Goal: Information Seeking & Learning: Learn about a topic

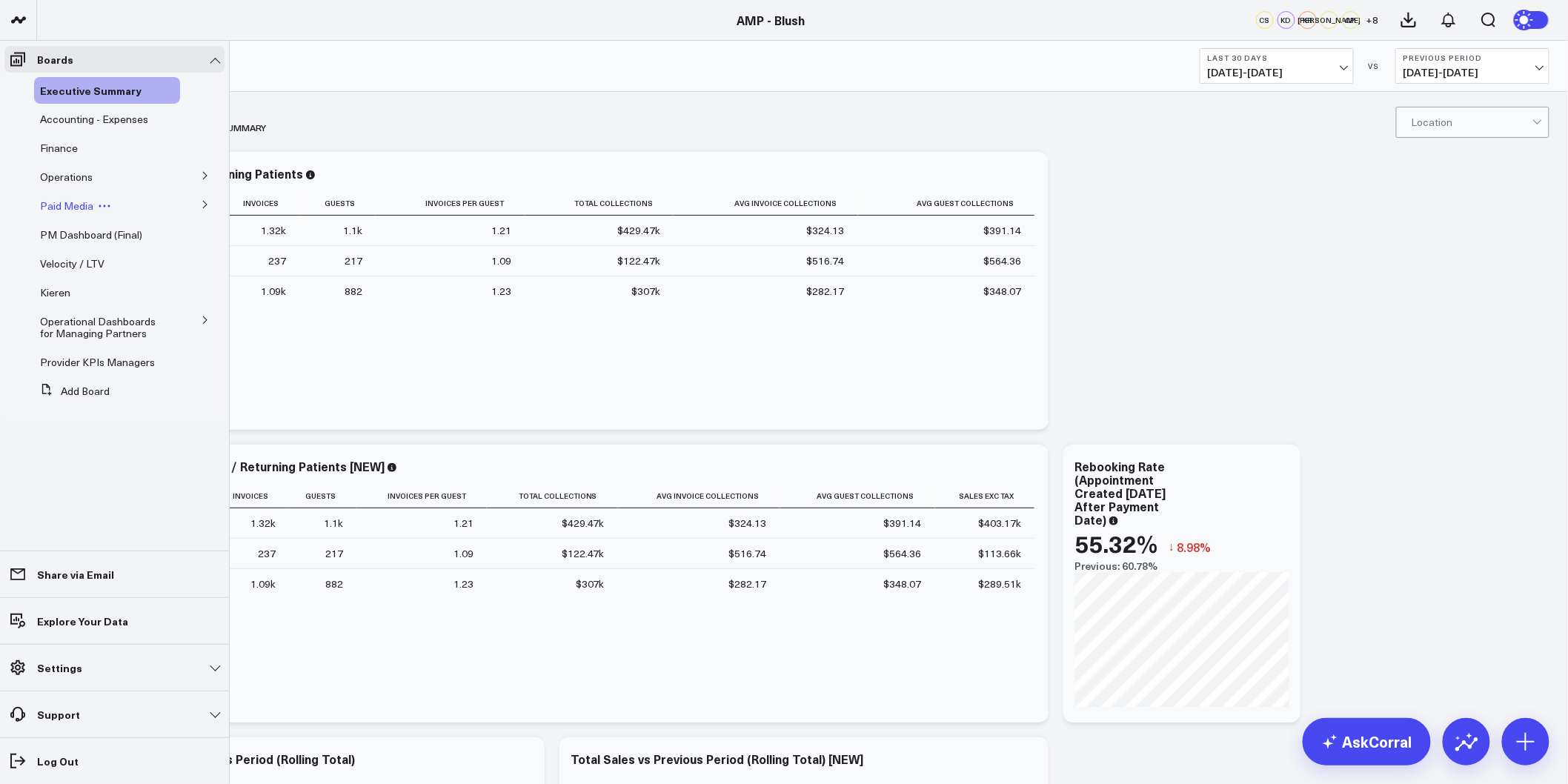
click at [68, 210] on span "Paid Media" at bounding box center [66, 206] width 53 height 14
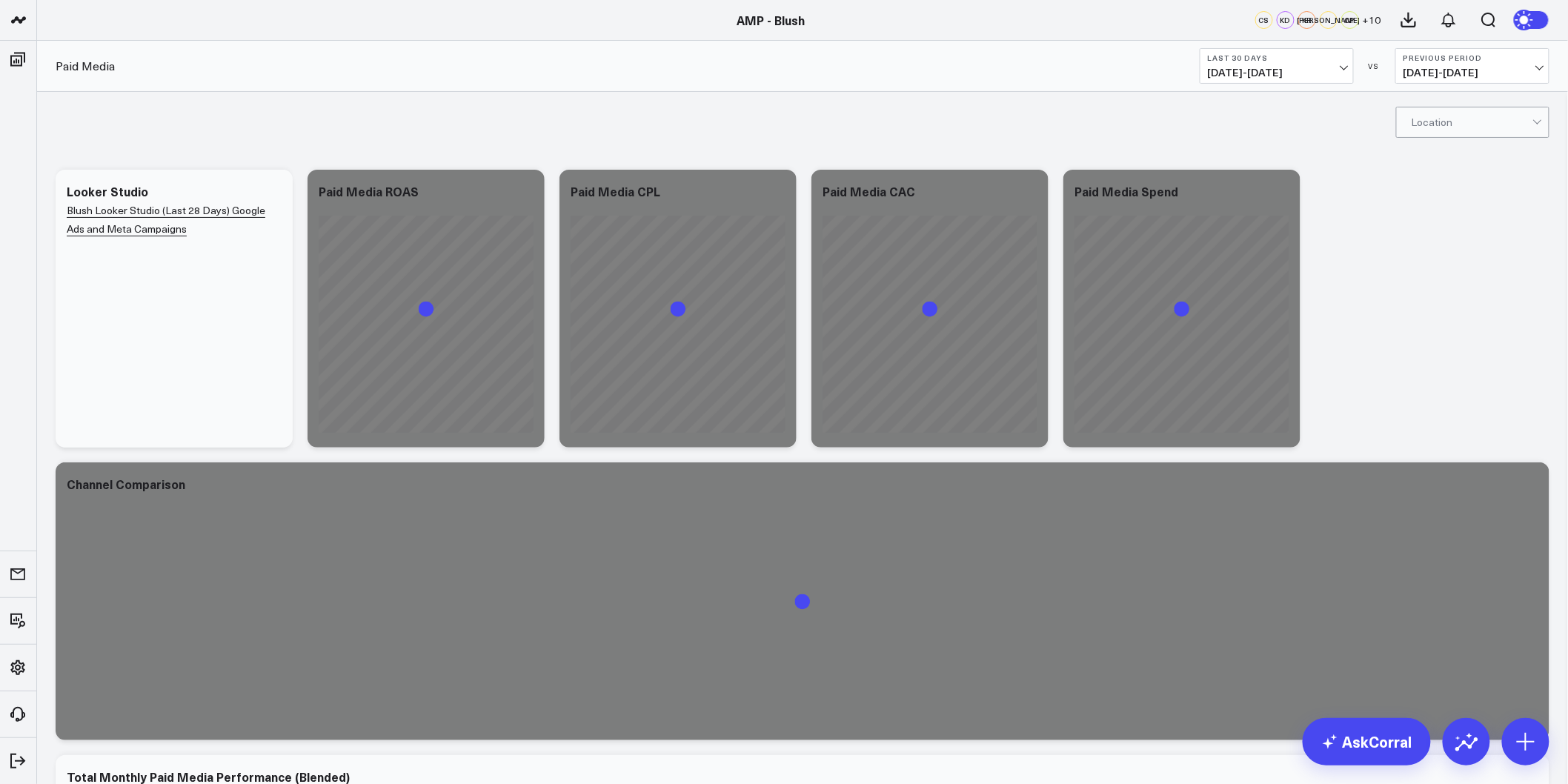
click at [1343, 67] on span "07/14/25 - 08/12/25" at bounding box center [1276, 72] width 138 height 12
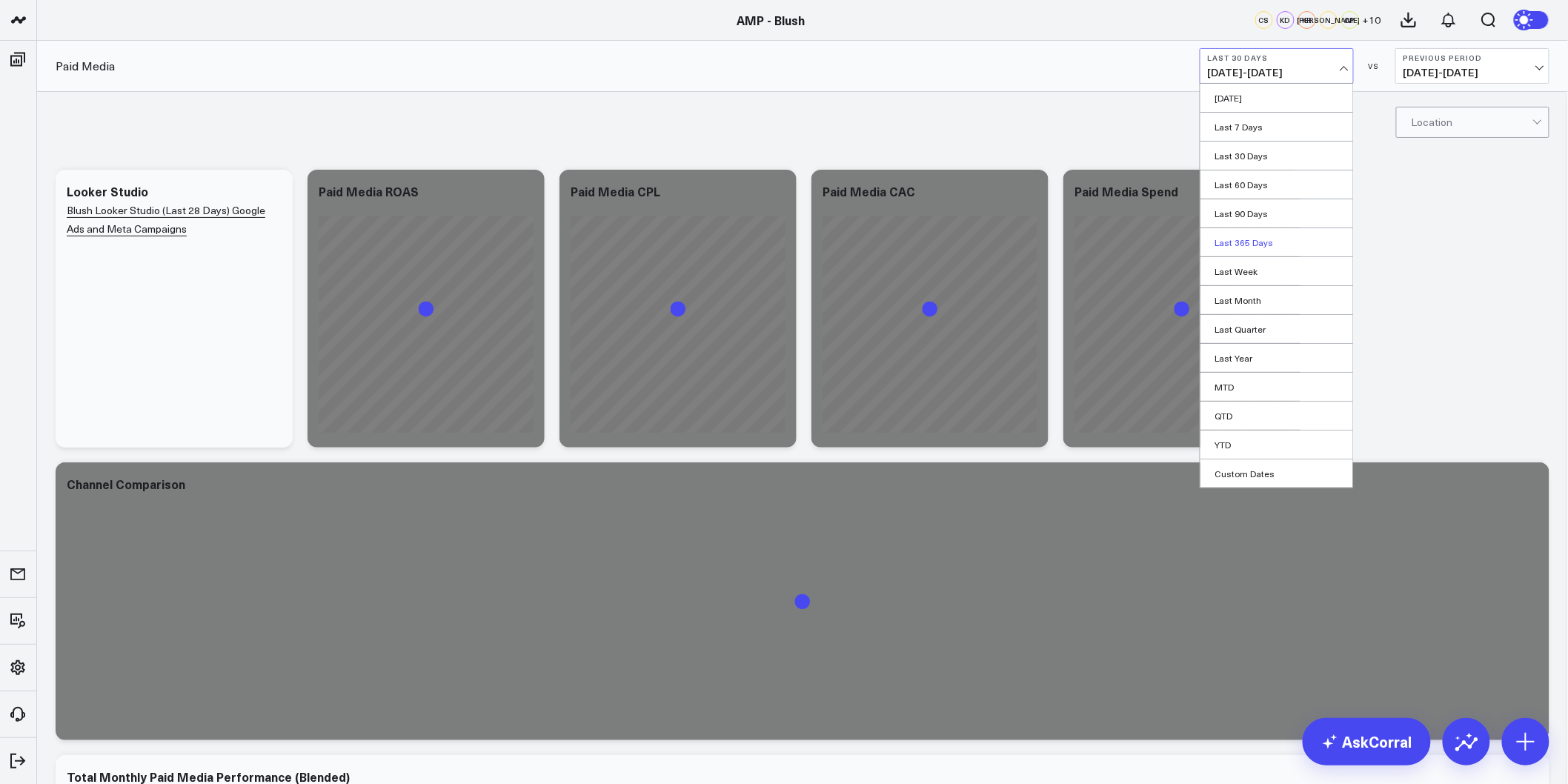
click at [1257, 237] on link "Last 365 Days" at bounding box center [1276, 242] width 153 height 28
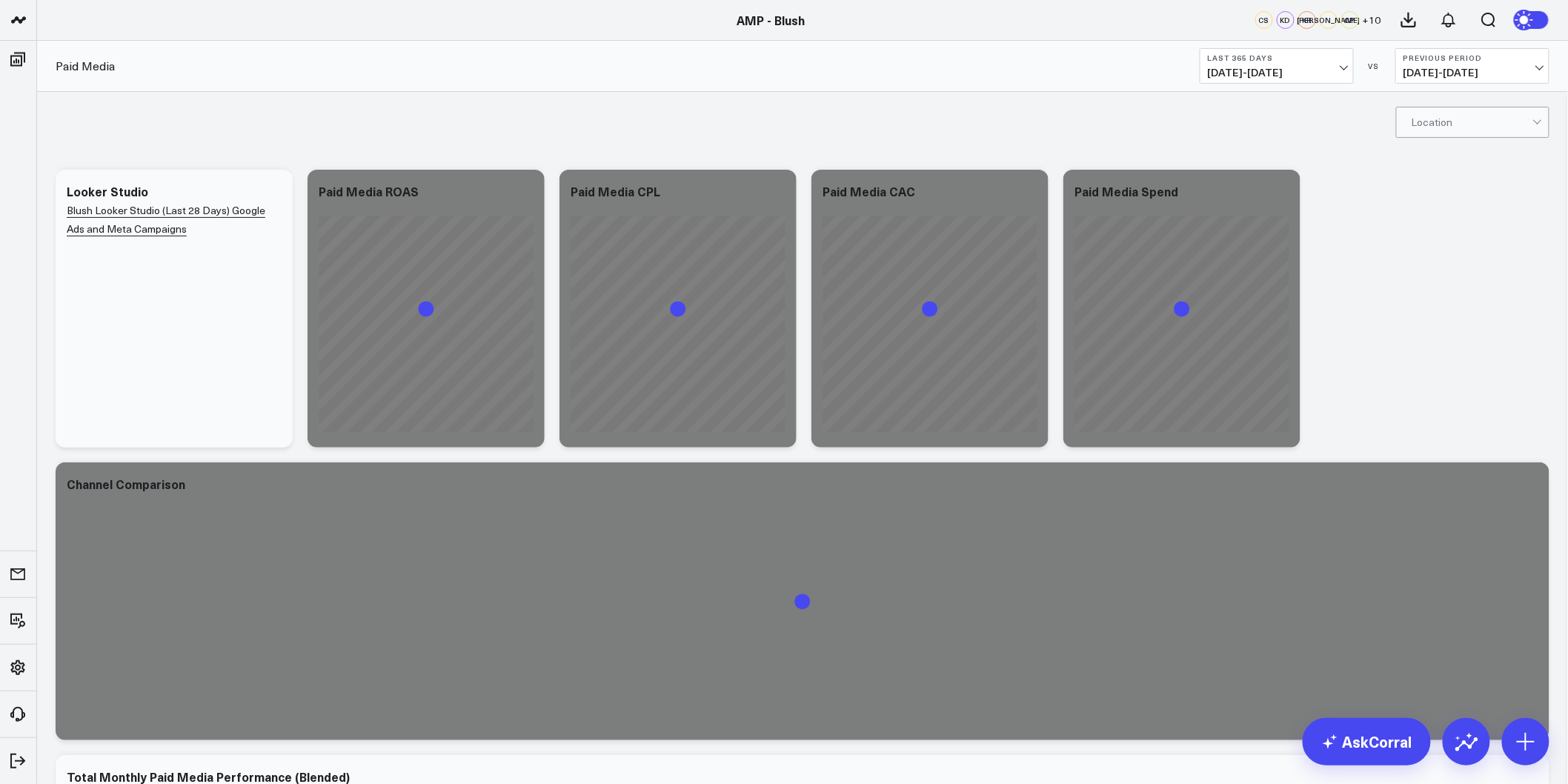
click at [1441, 221] on div "Modify via AI Copy link to widget Ask support Remove Create linked copy Executi…" at bounding box center [802, 601] width 1508 height 878
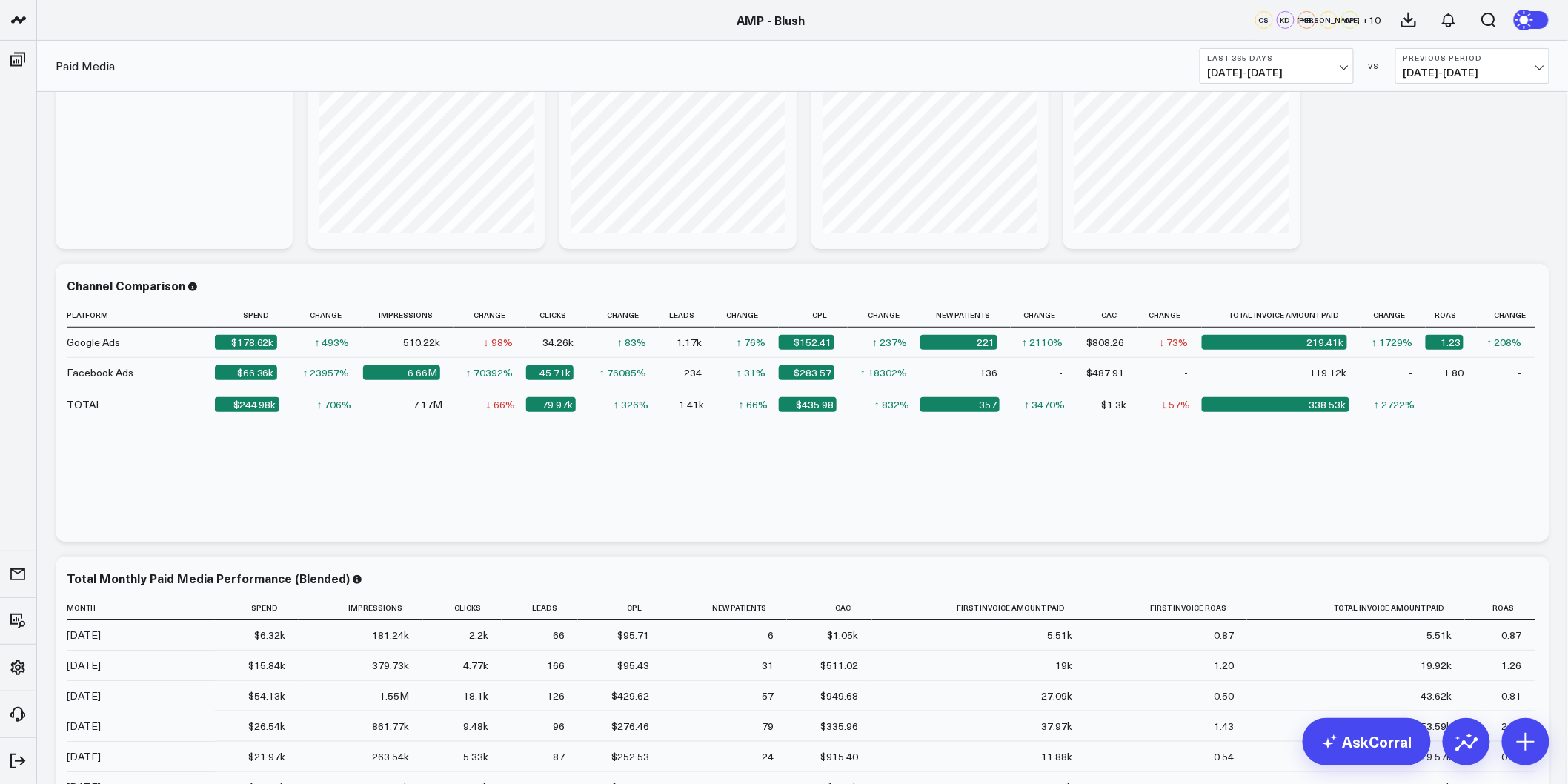
scroll to position [15, 0]
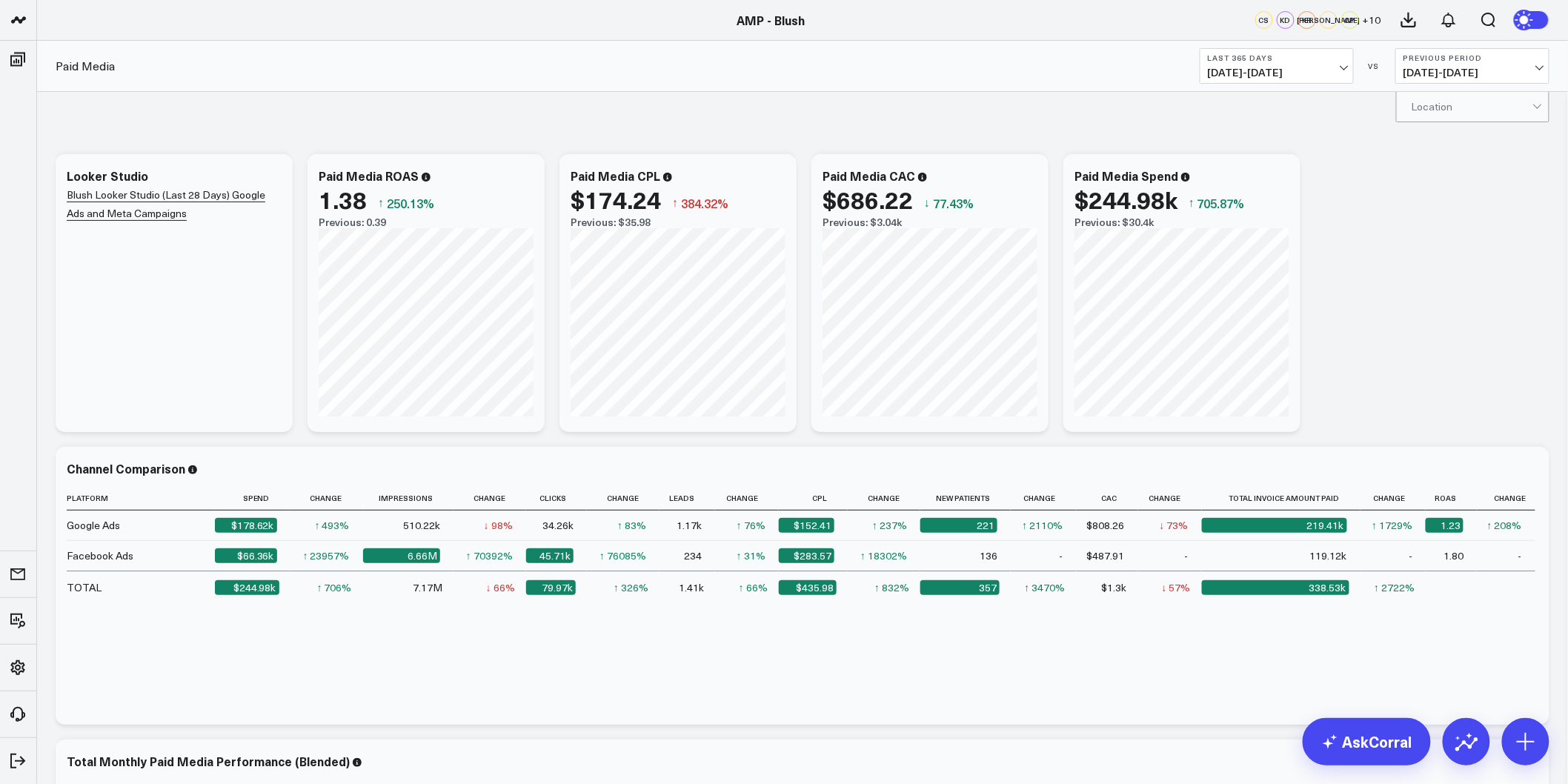
click at [1455, 106] on div at bounding box center [1471, 106] width 120 height 30
click at [1439, 227] on div "Orange" at bounding box center [1473, 229] width 152 height 30
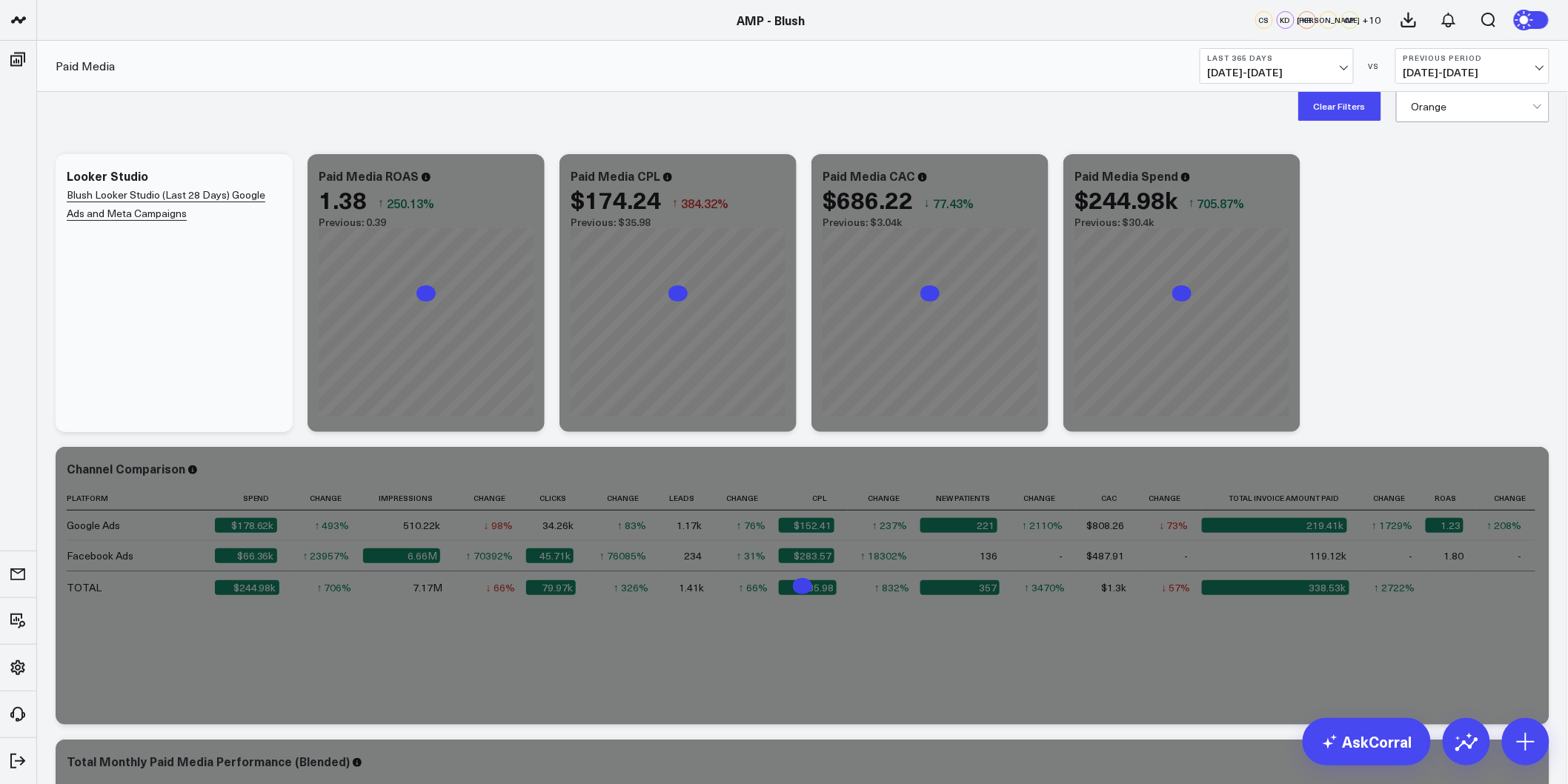
click at [1369, 262] on div "Modify via AI Copy link to widget Ask support Remove Create linked copy Executi…" at bounding box center [802, 586] width 1508 height 878
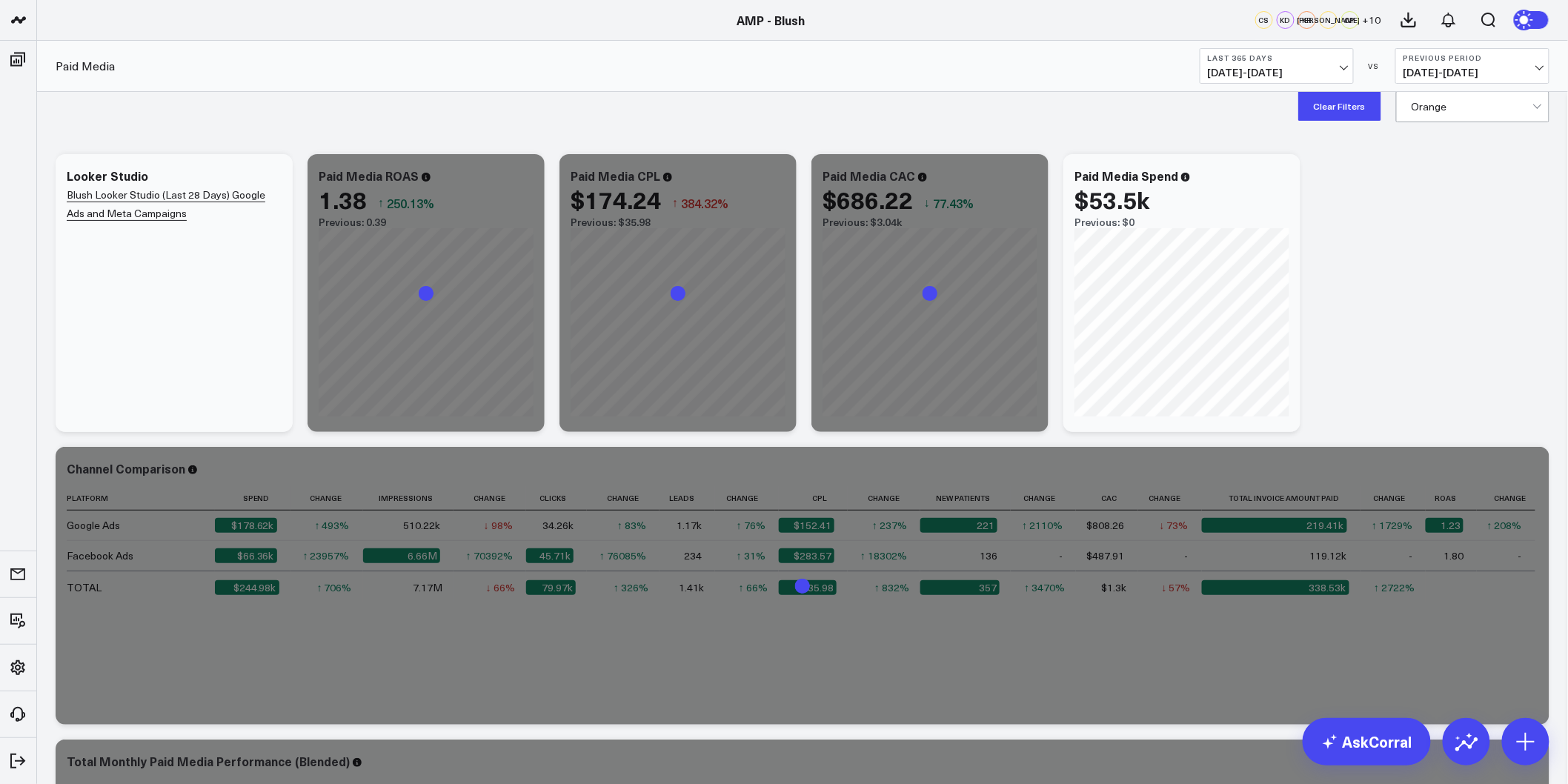
click at [1364, 285] on div "Modify via AI Copy link to widget Ask support Remove Create linked copy Executi…" at bounding box center [802, 586] width 1508 height 878
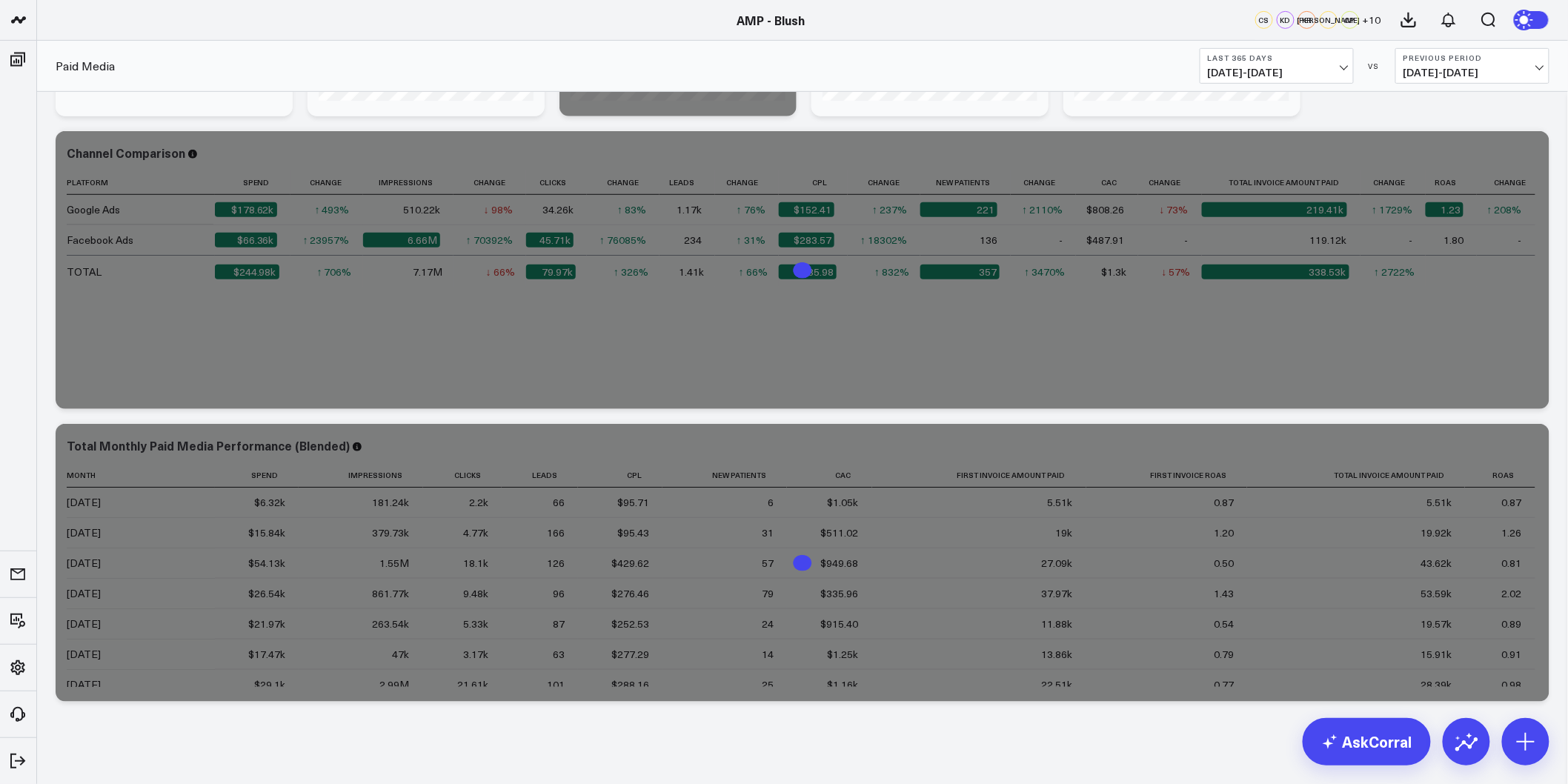
scroll to position [345, 0]
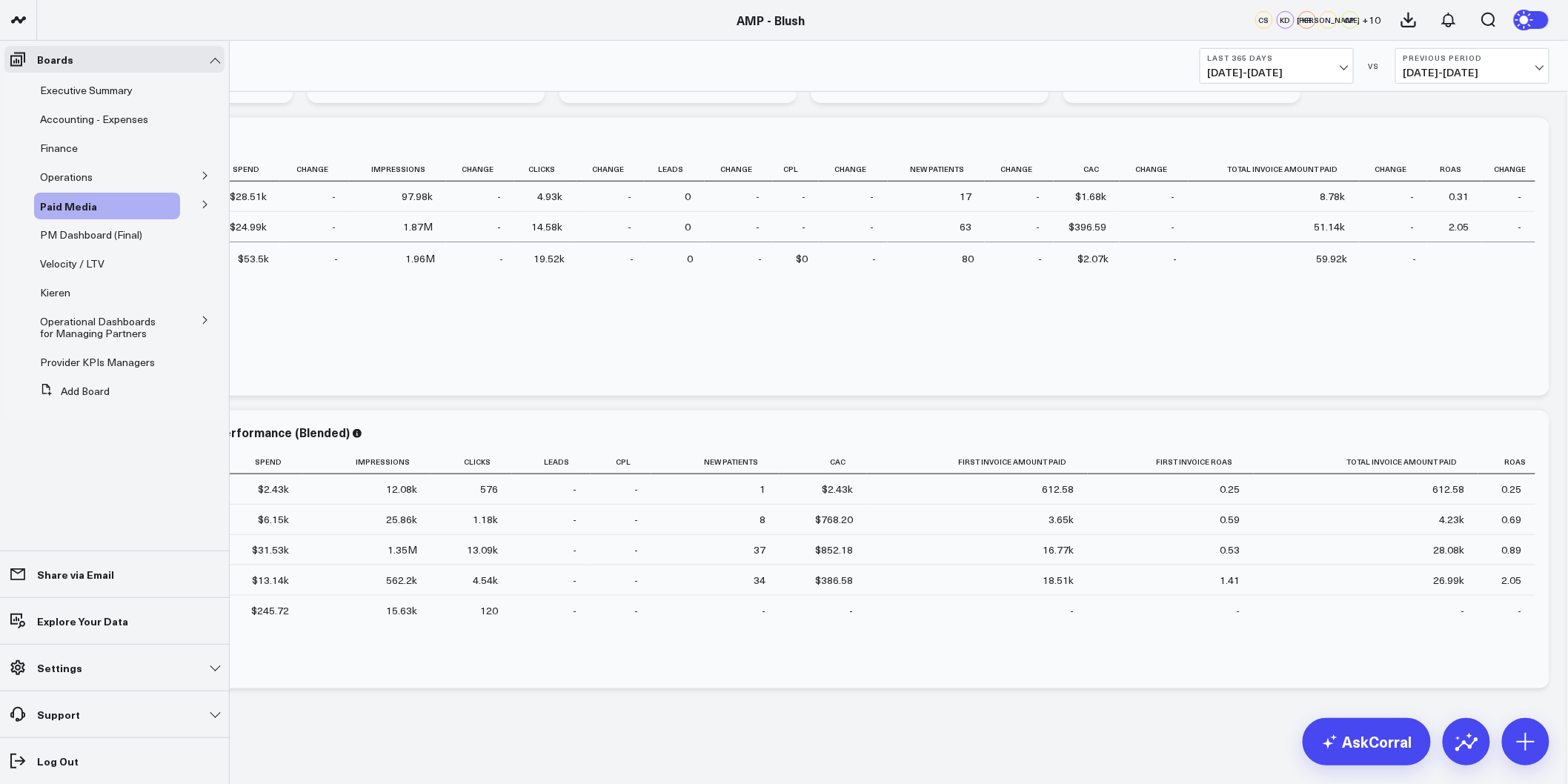
click at [202, 202] on icon at bounding box center [206, 205] width 9 height 9
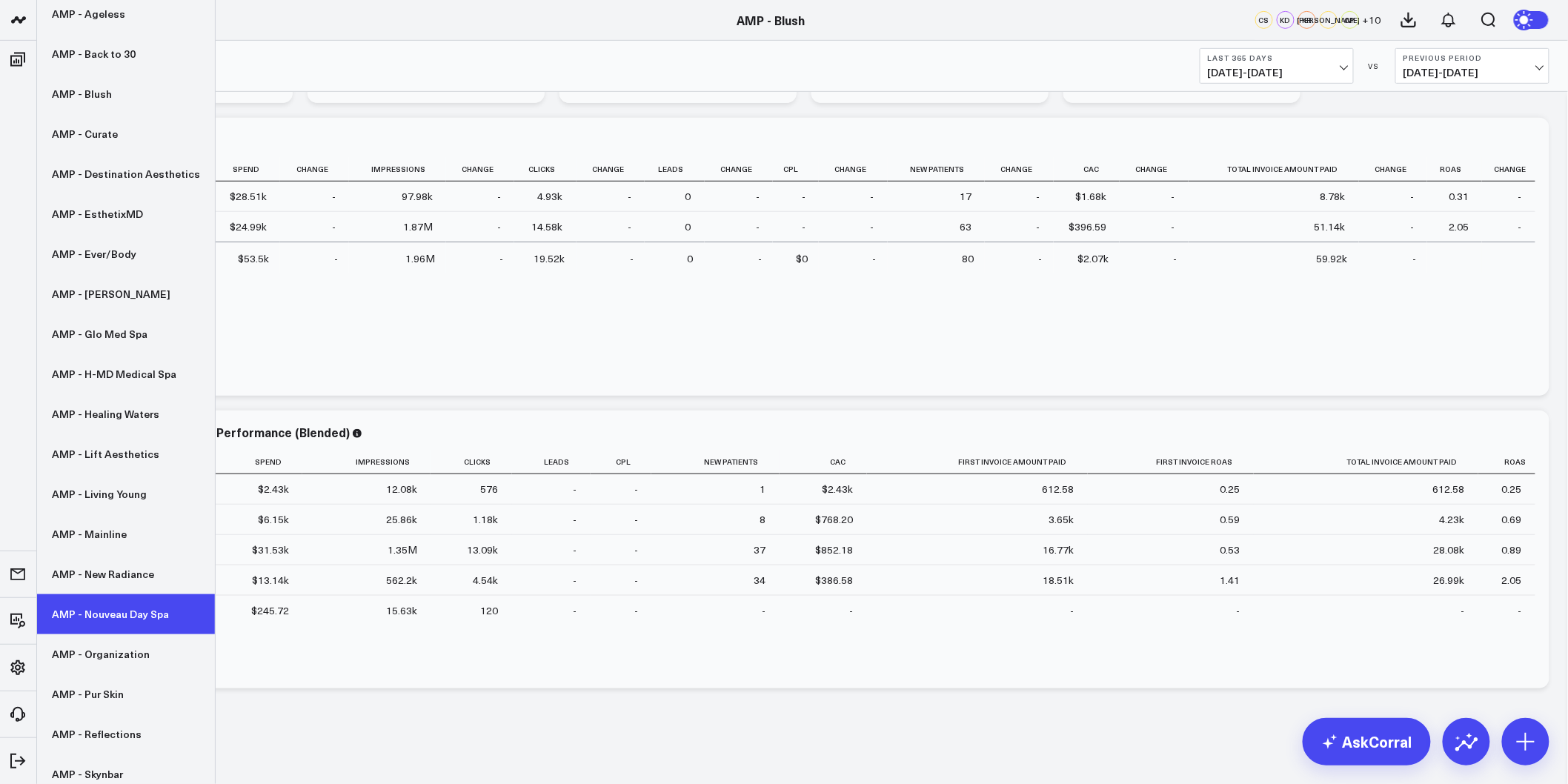
scroll to position [165, 0]
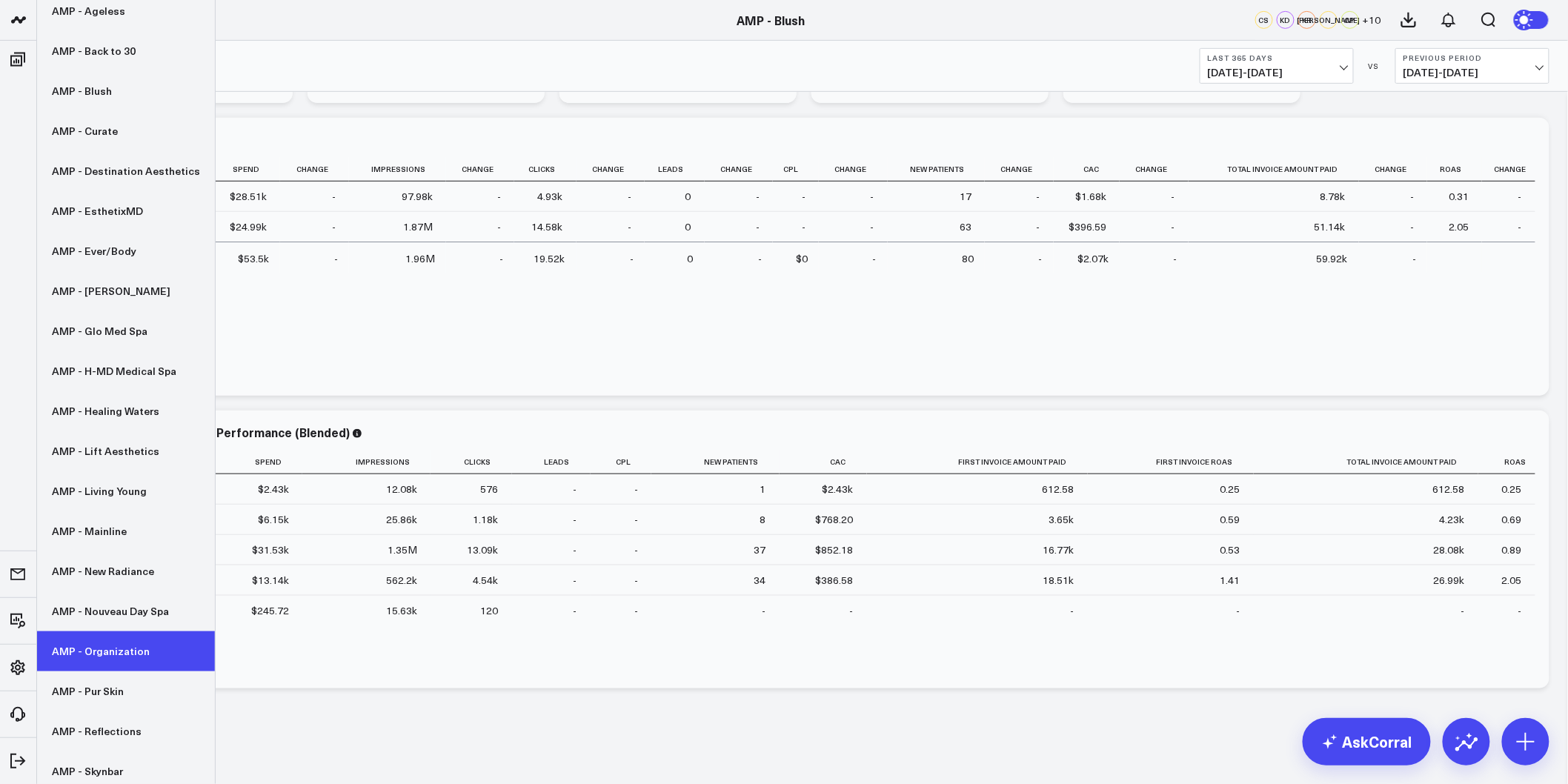
click at [120, 657] on link "AMP - Organization" at bounding box center [126, 651] width 177 height 40
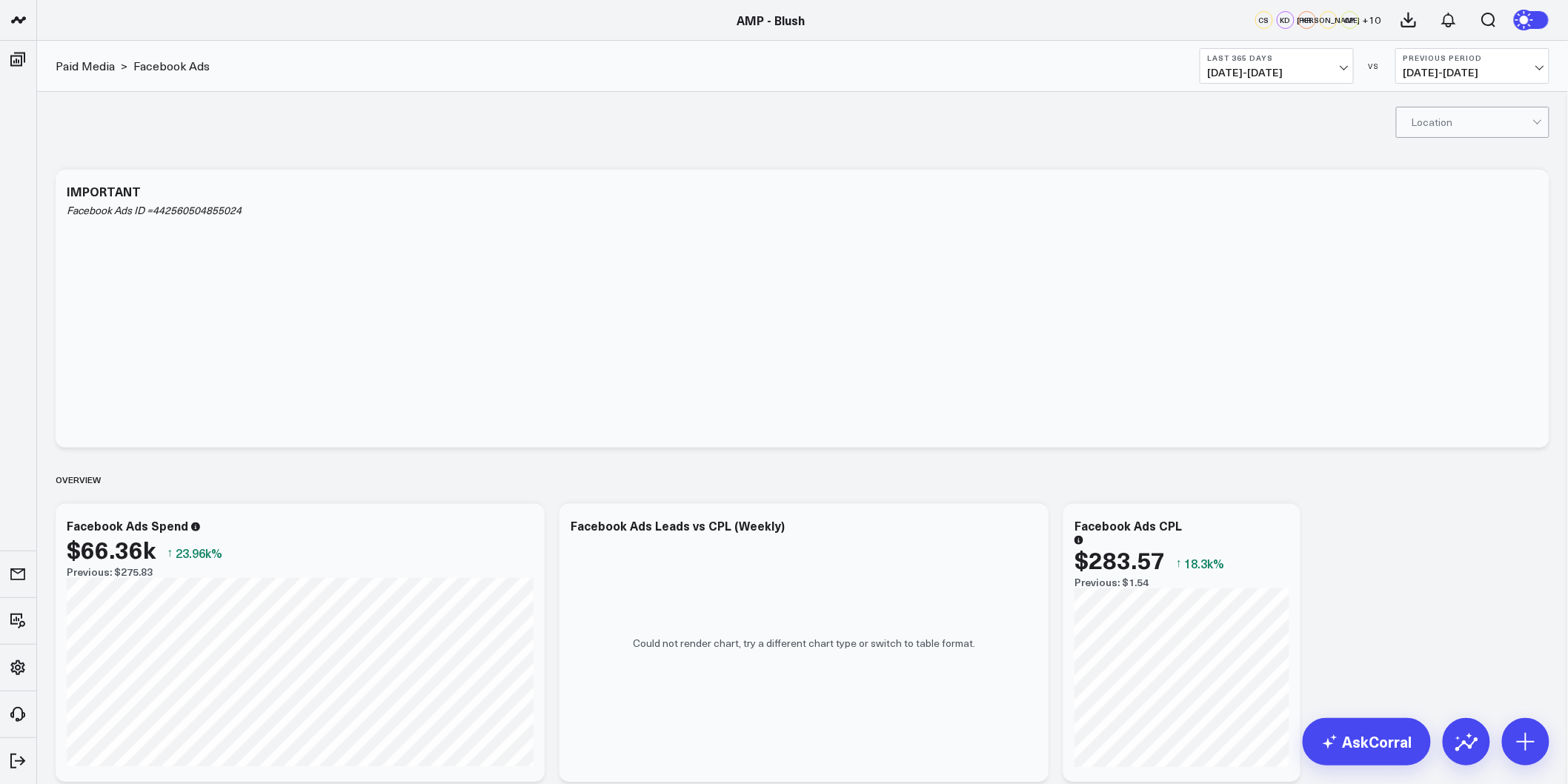
click at [1428, 142] on div "Location" at bounding box center [802, 120] width 1531 height 59
click at [1442, 128] on div at bounding box center [1471, 122] width 120 height 30
click at [1443, 243] on div "Orange" at bounding box center [1473, 244] width 152 height 30
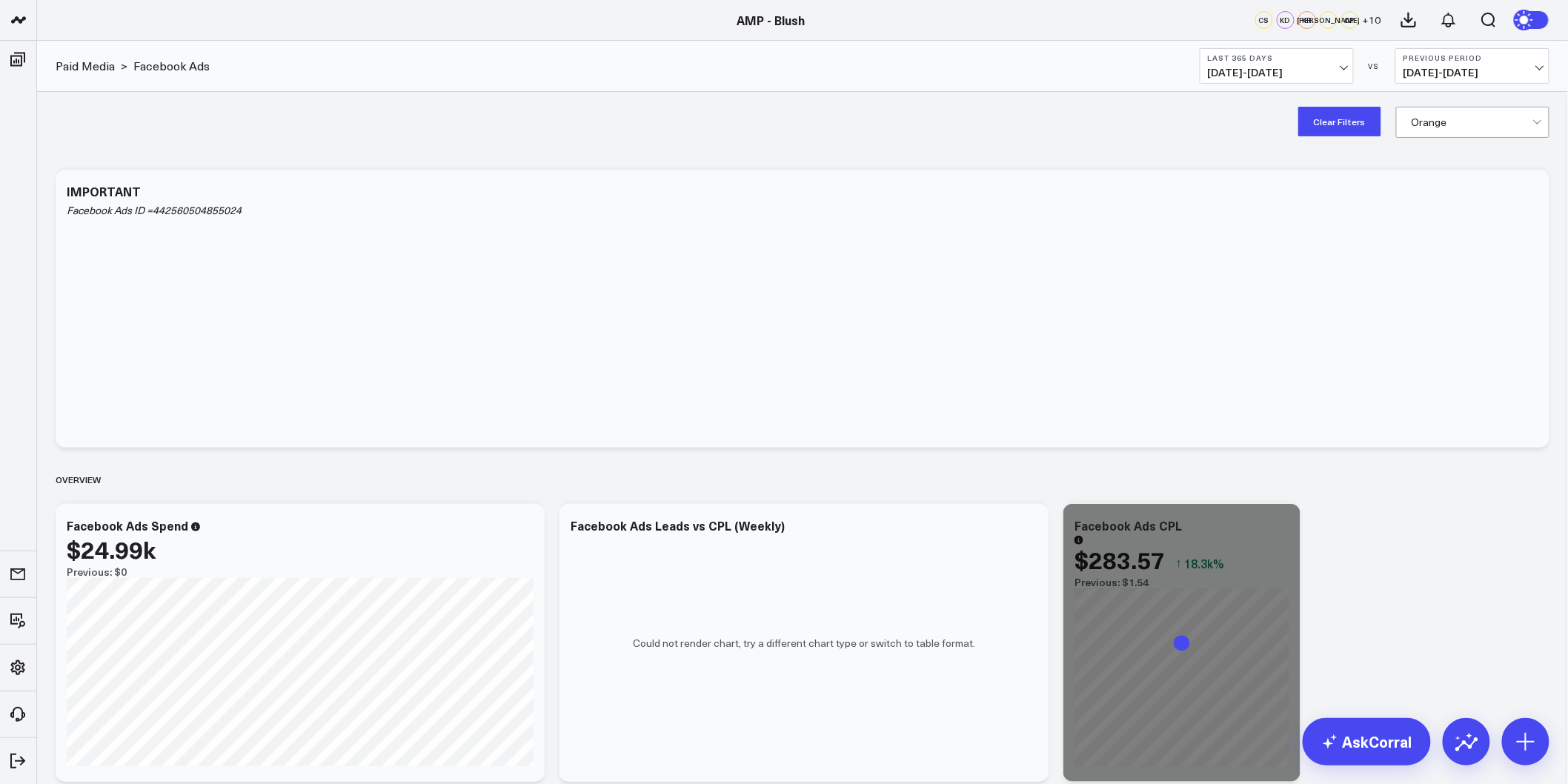
drag, startPoint x: 482, startPoint y: 145, endPoint x: 376, endPoint y: 479, distance: 350.4
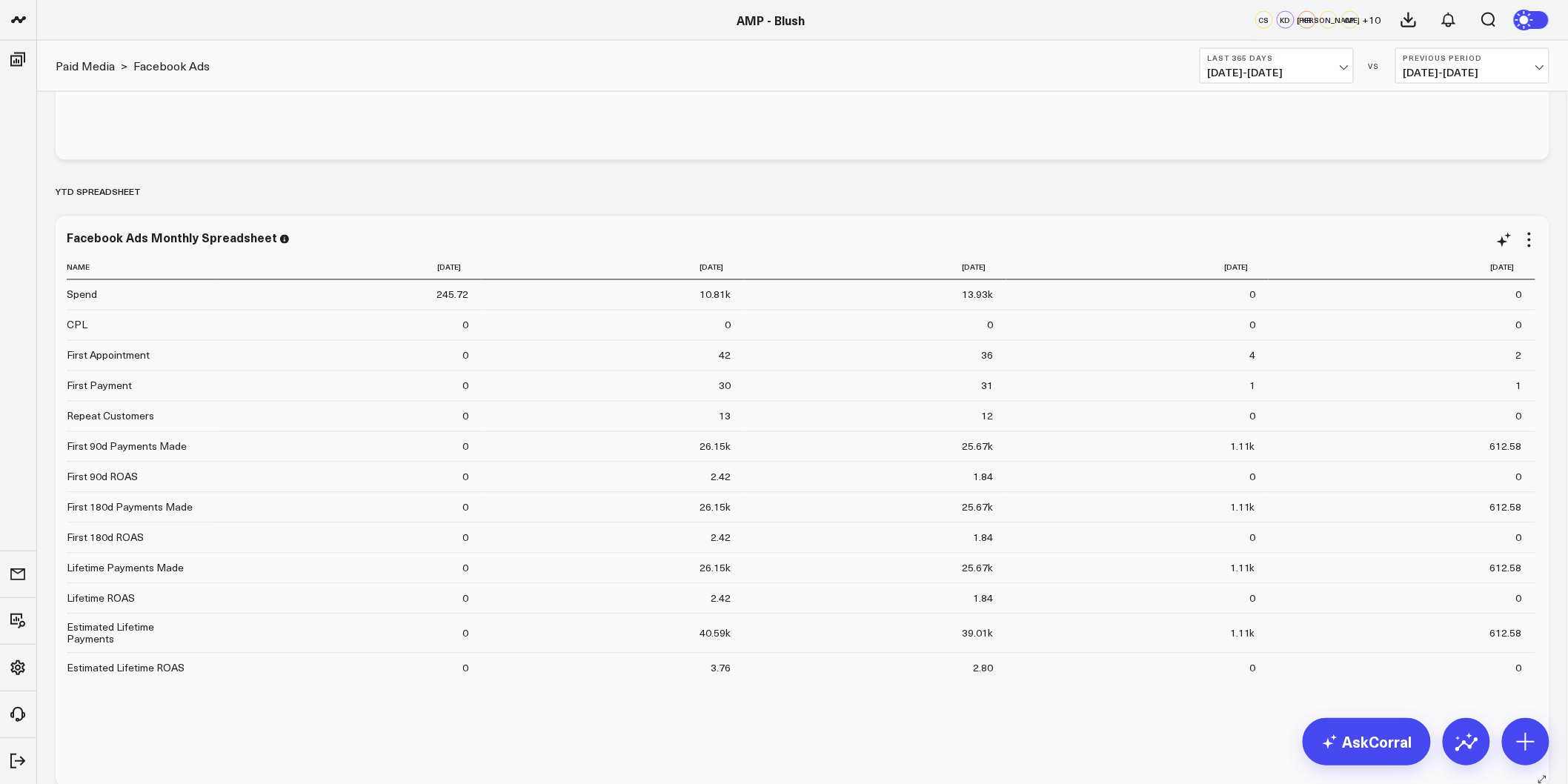
scroll to position [3397, 0]
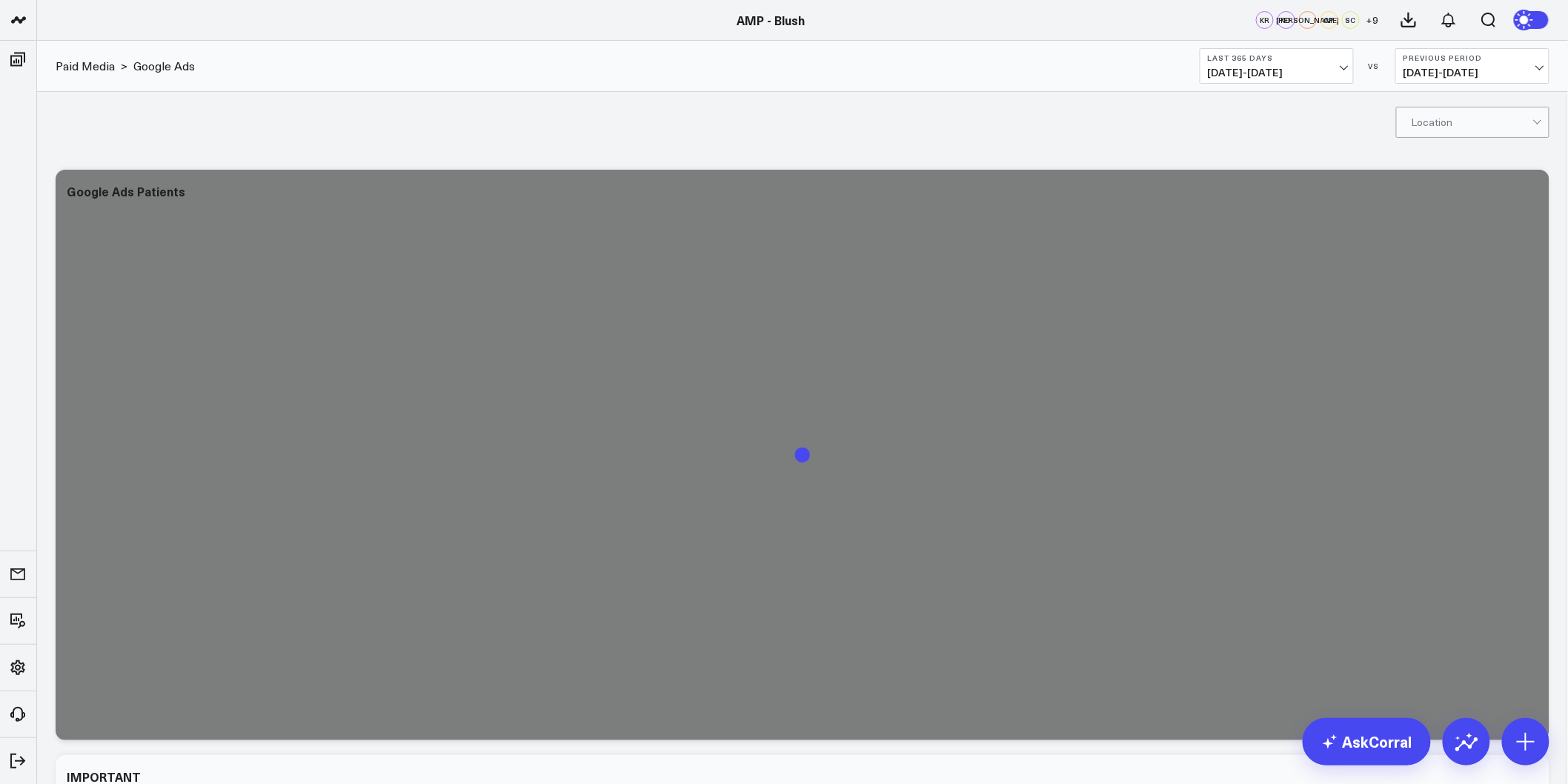
click at [1475, 129] on div at bounding box center [1471, 122] width 120 height 30
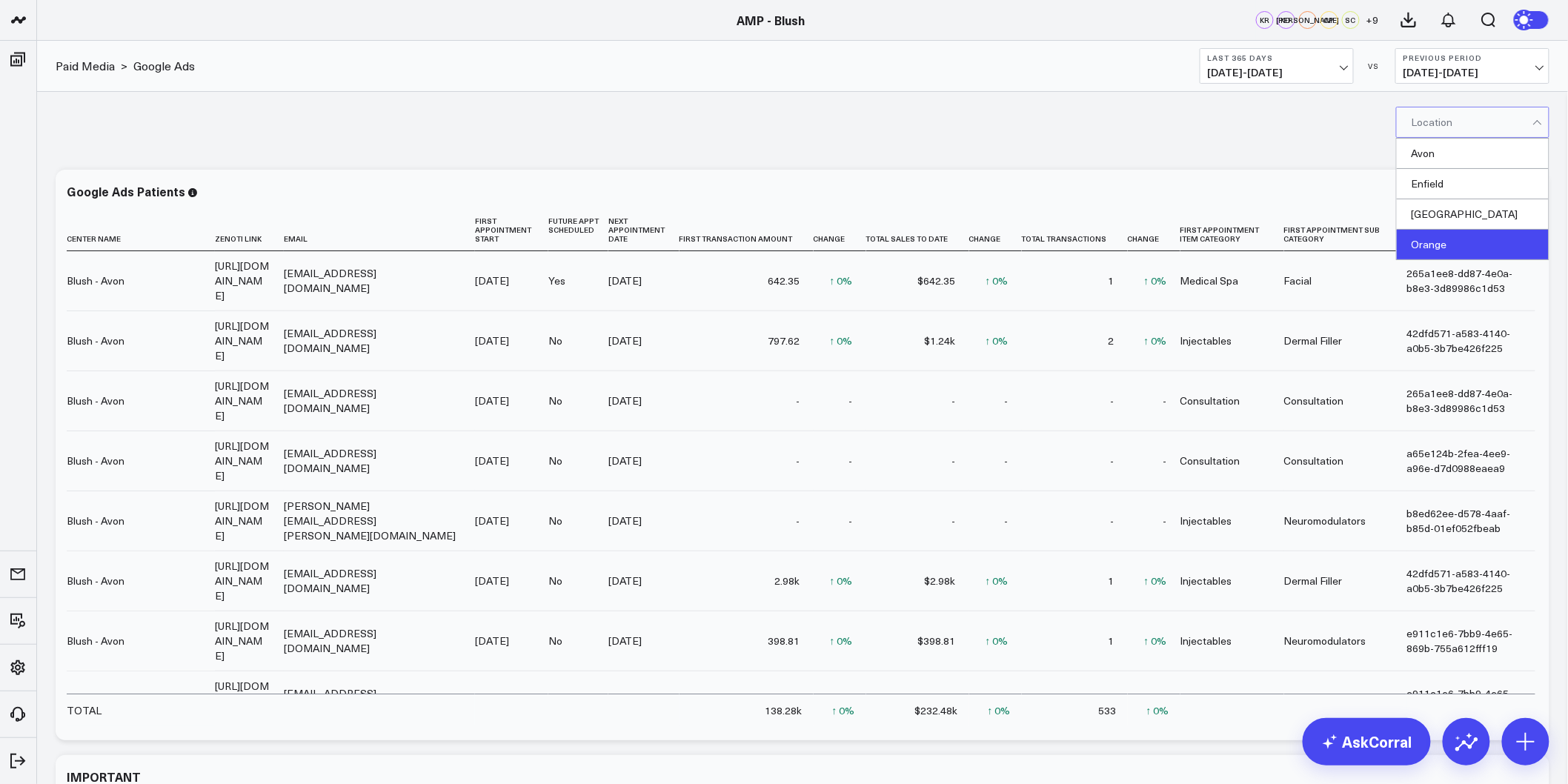
click at [1432, 255] on div "Orange" at bounding box center [1473, 244] width 152 height 30
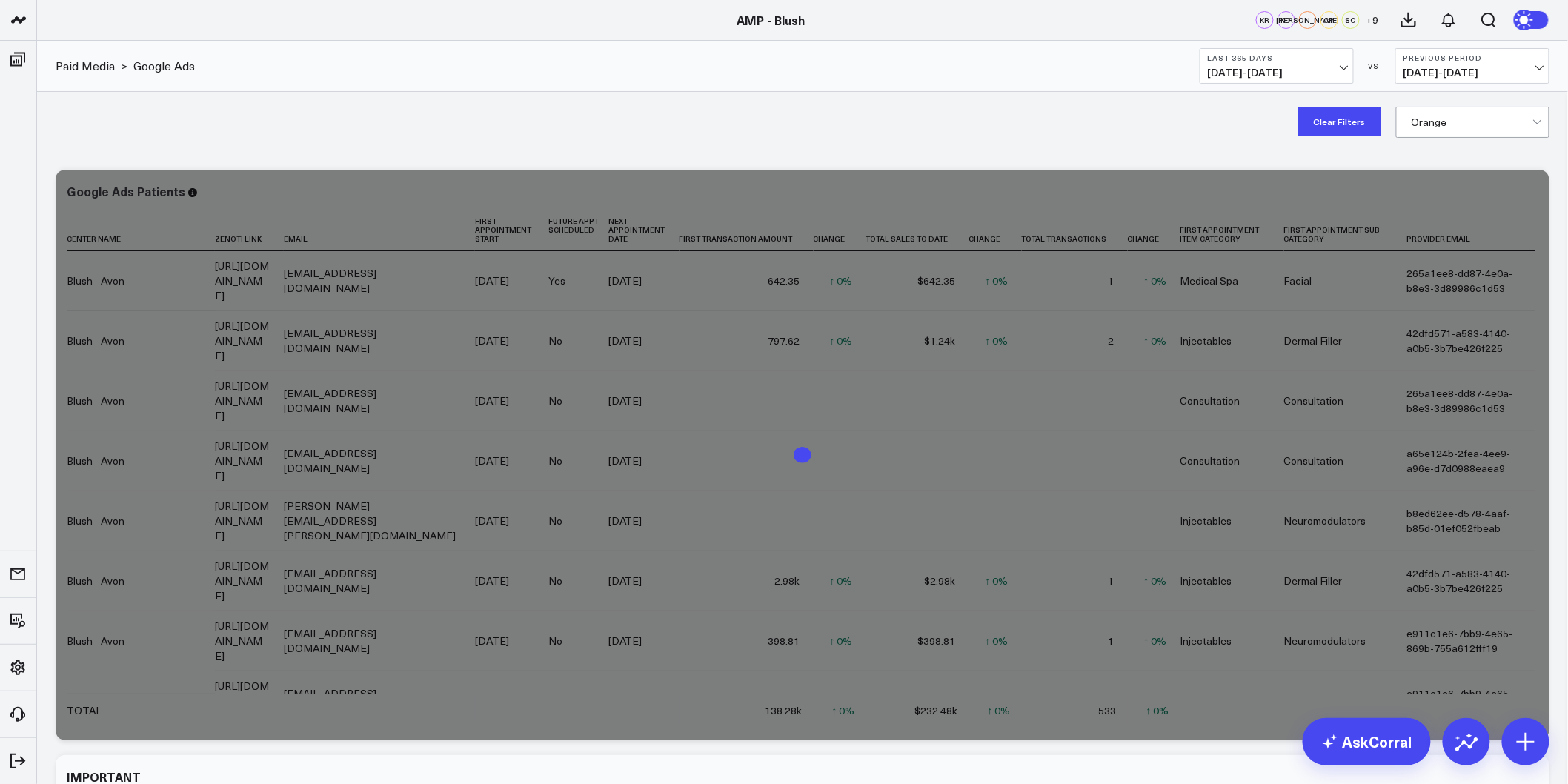
click at [957, 83] on div "Paid Media > Google Ads Last 365 Days 08/13/24 - 08/12/25 VS Previous Period 08…" at bounding box center [802, 66] width 1531 height 51
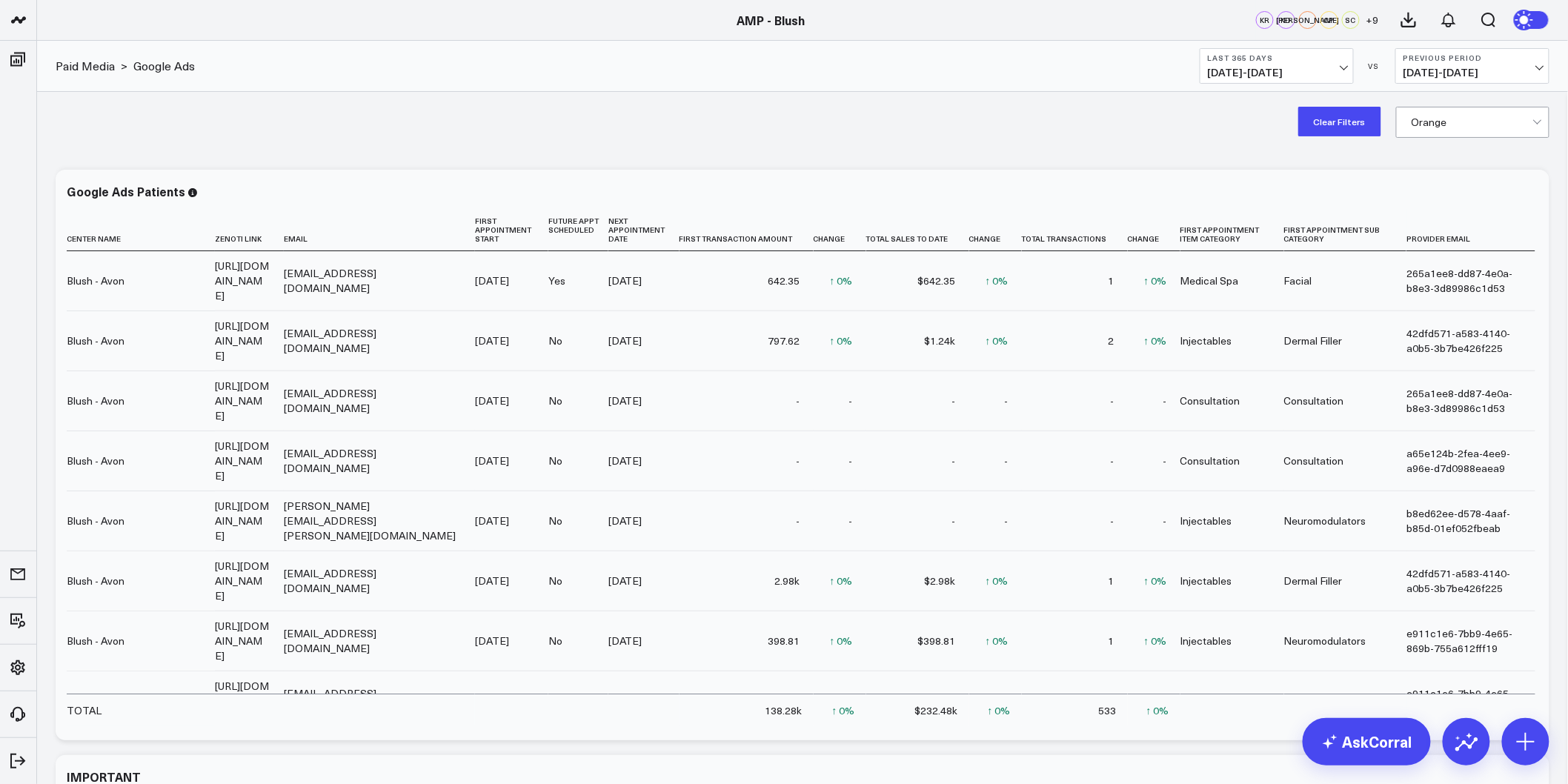
drag, startPoint x: 928, startPoint y: 113, endPoint x: 827, endPoint y: 516, distance: 415.5
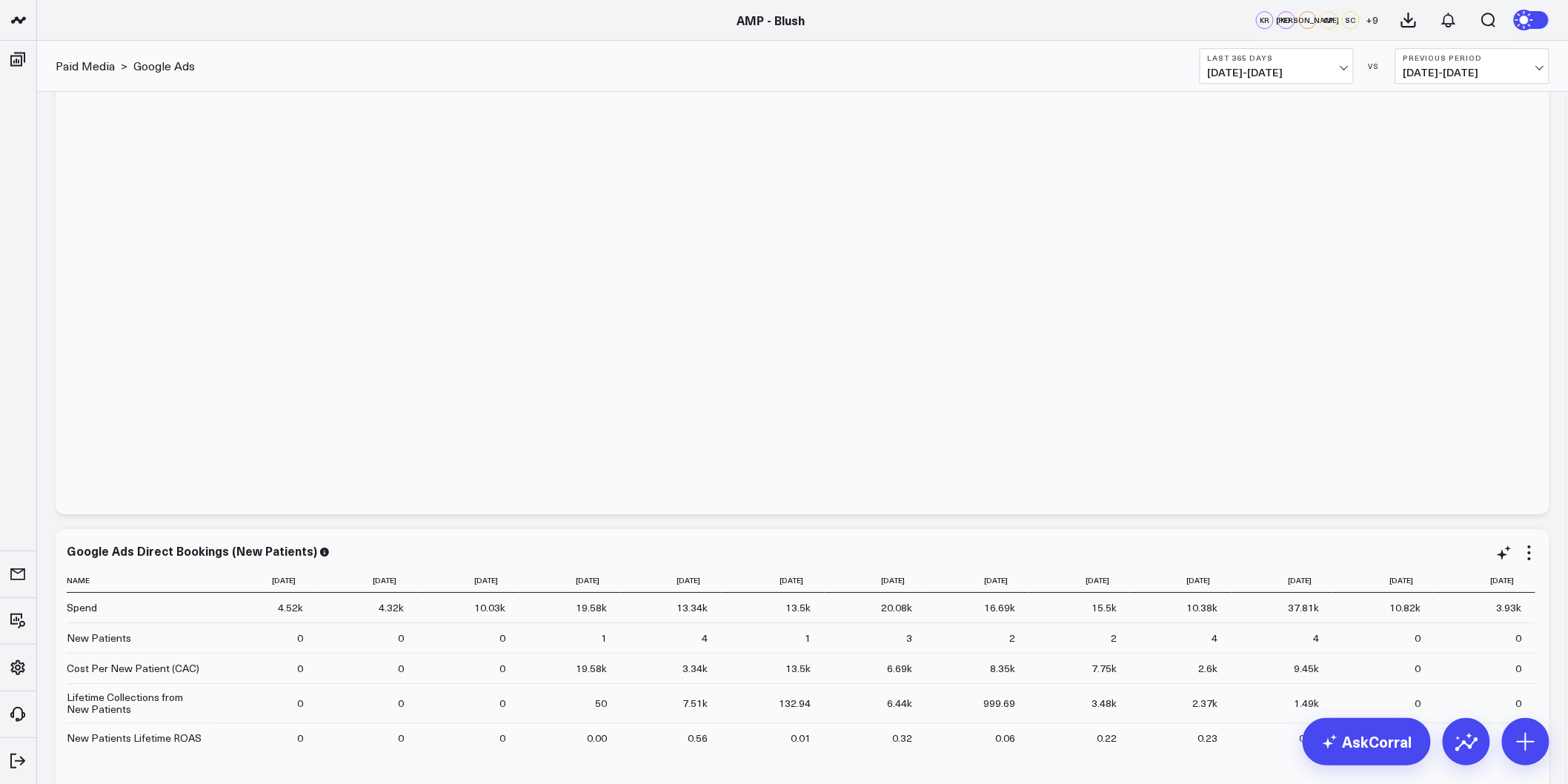
scroll to position [4073, 0]
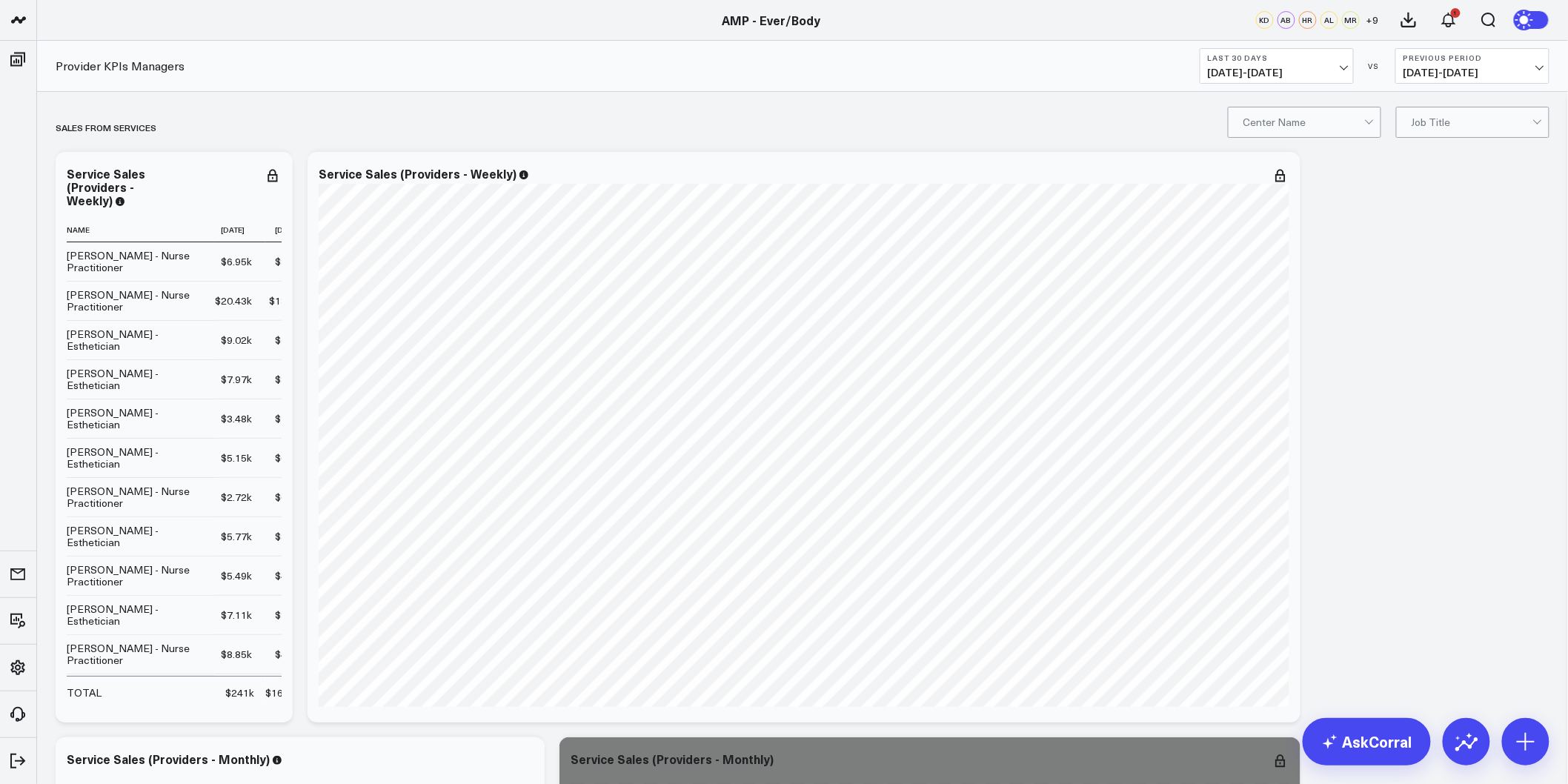
drag, startPoint x: 782, startPoint y: 108, endPoint x: 741, endPoint y: 506, distance: 400.1
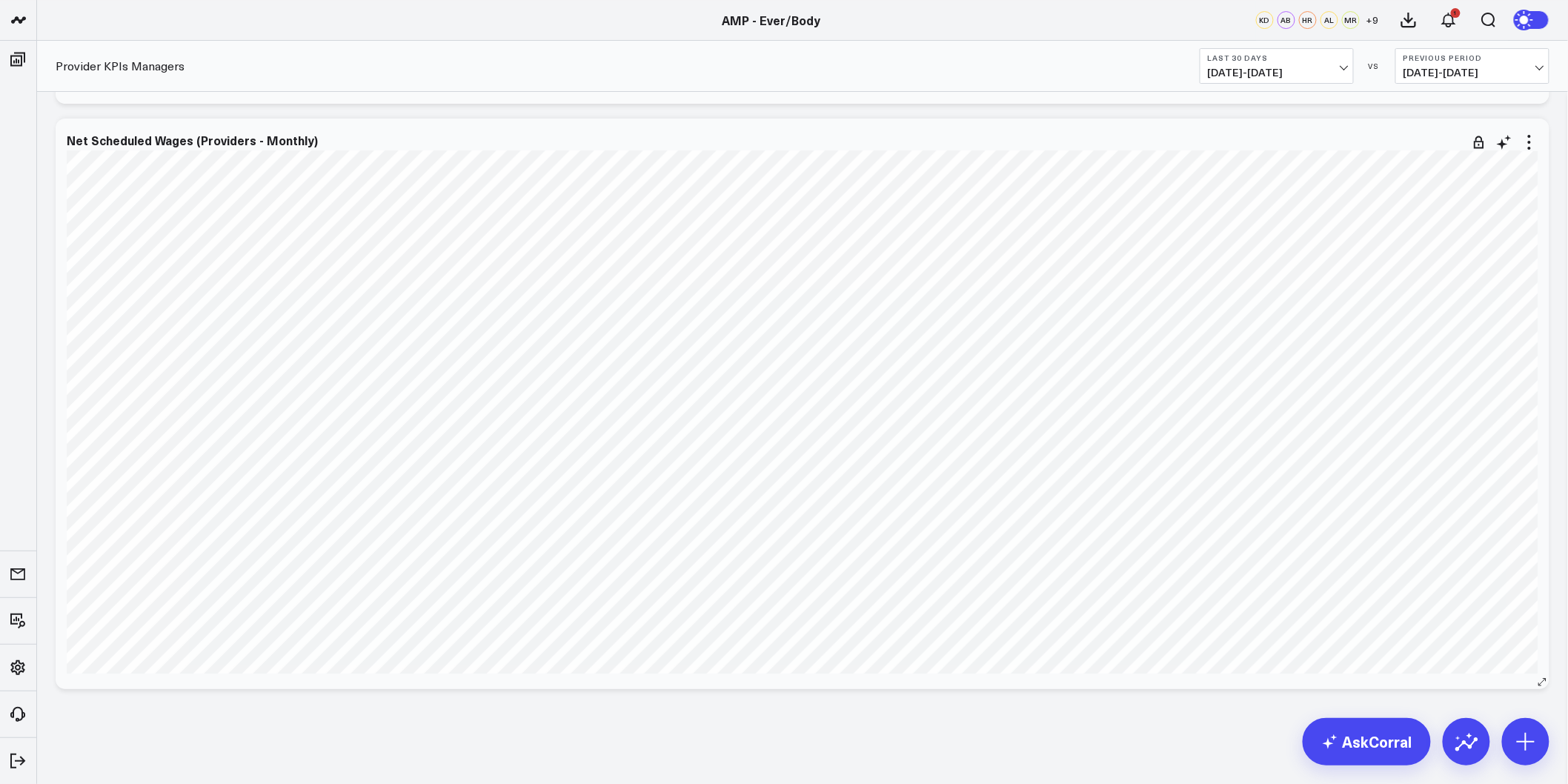
scroll to position [11559, 0]
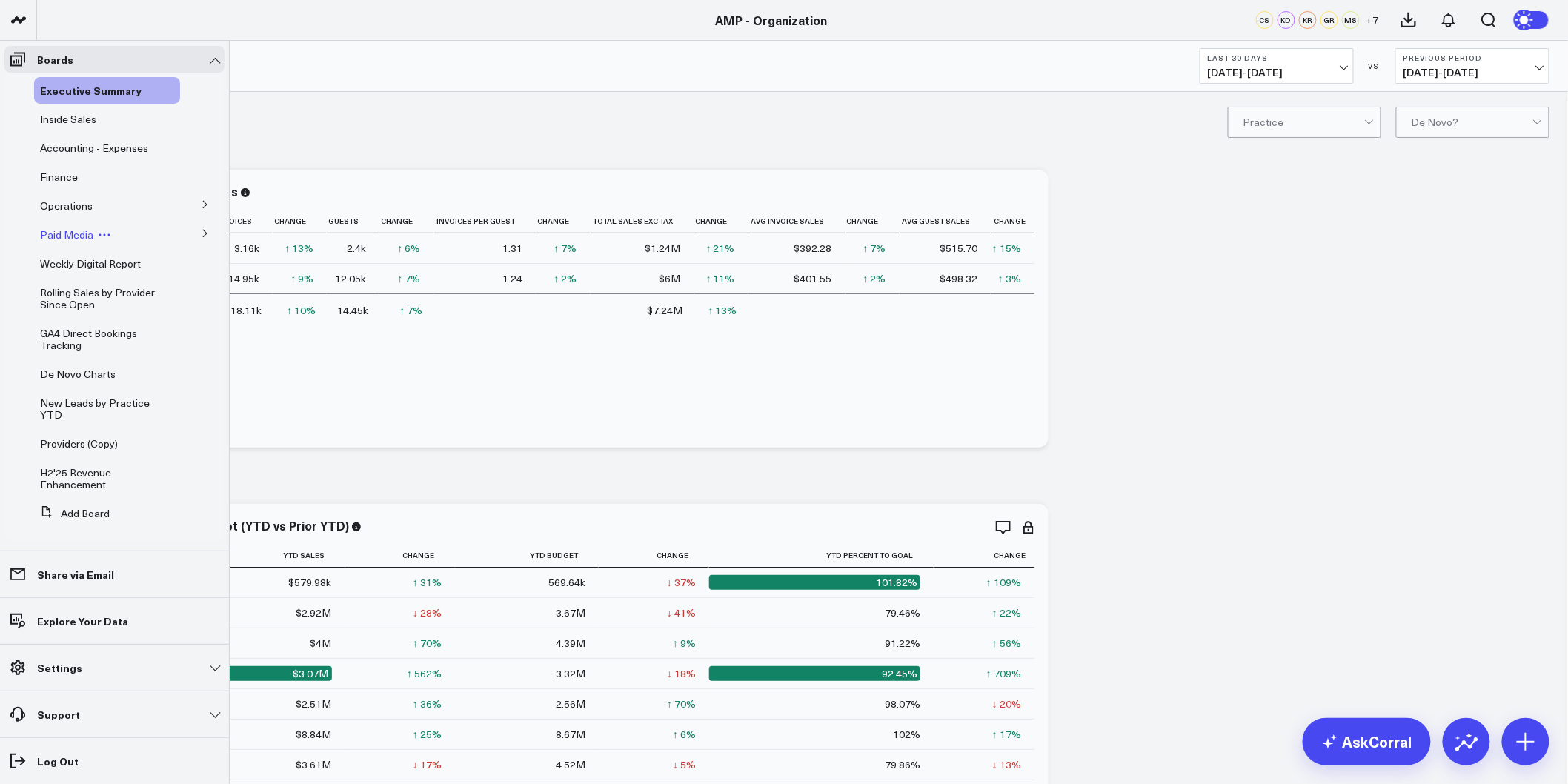
scroll to position [4, 0]
click at [69, 372] on span "De Novo Charts" at bounding box center [77, 370] width 75 height 14
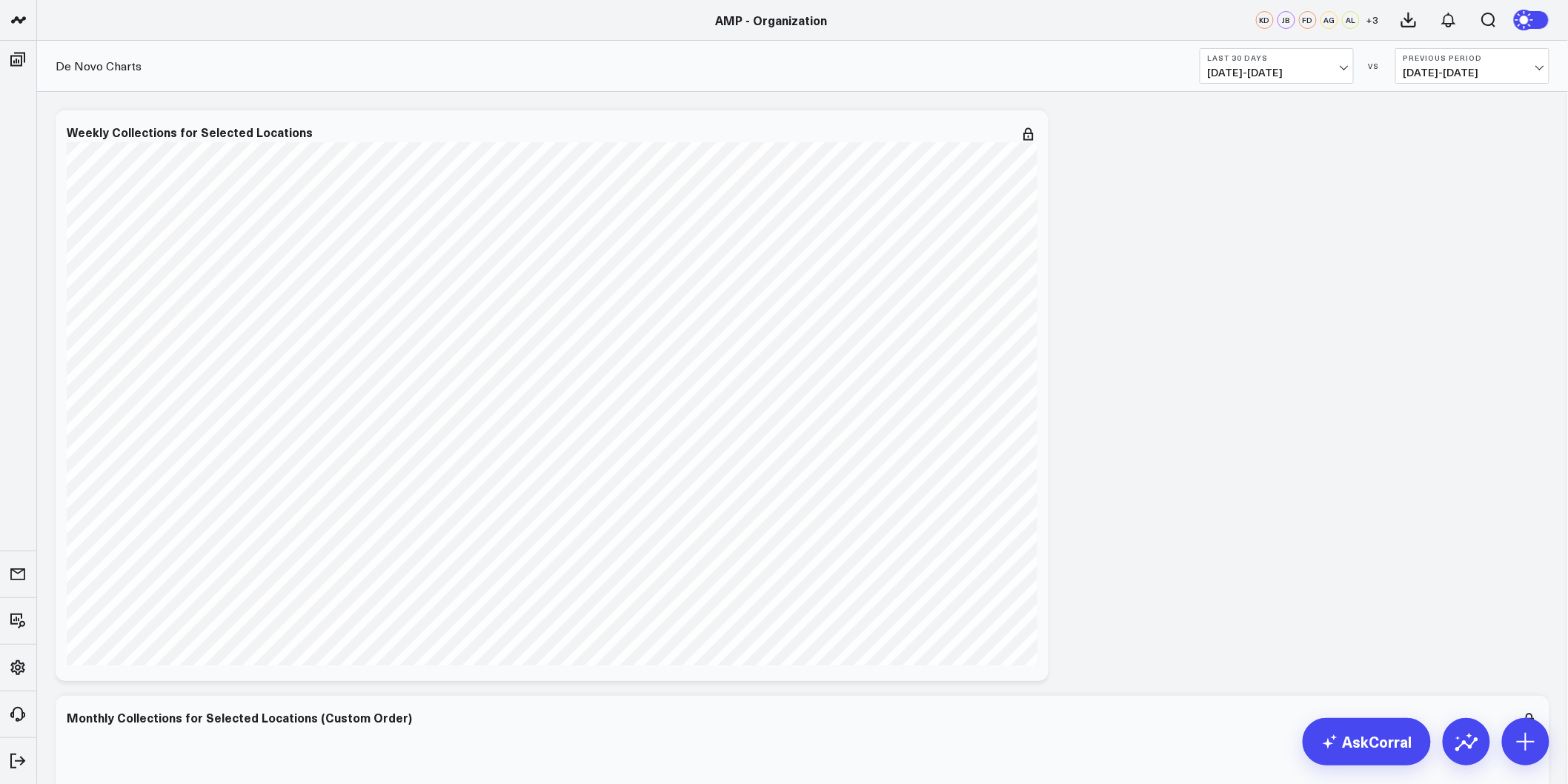
drag, startPoint x: 1292, startPoint y: 238, endPoint x: 1152, endPoint y: 482, distance: 281.3
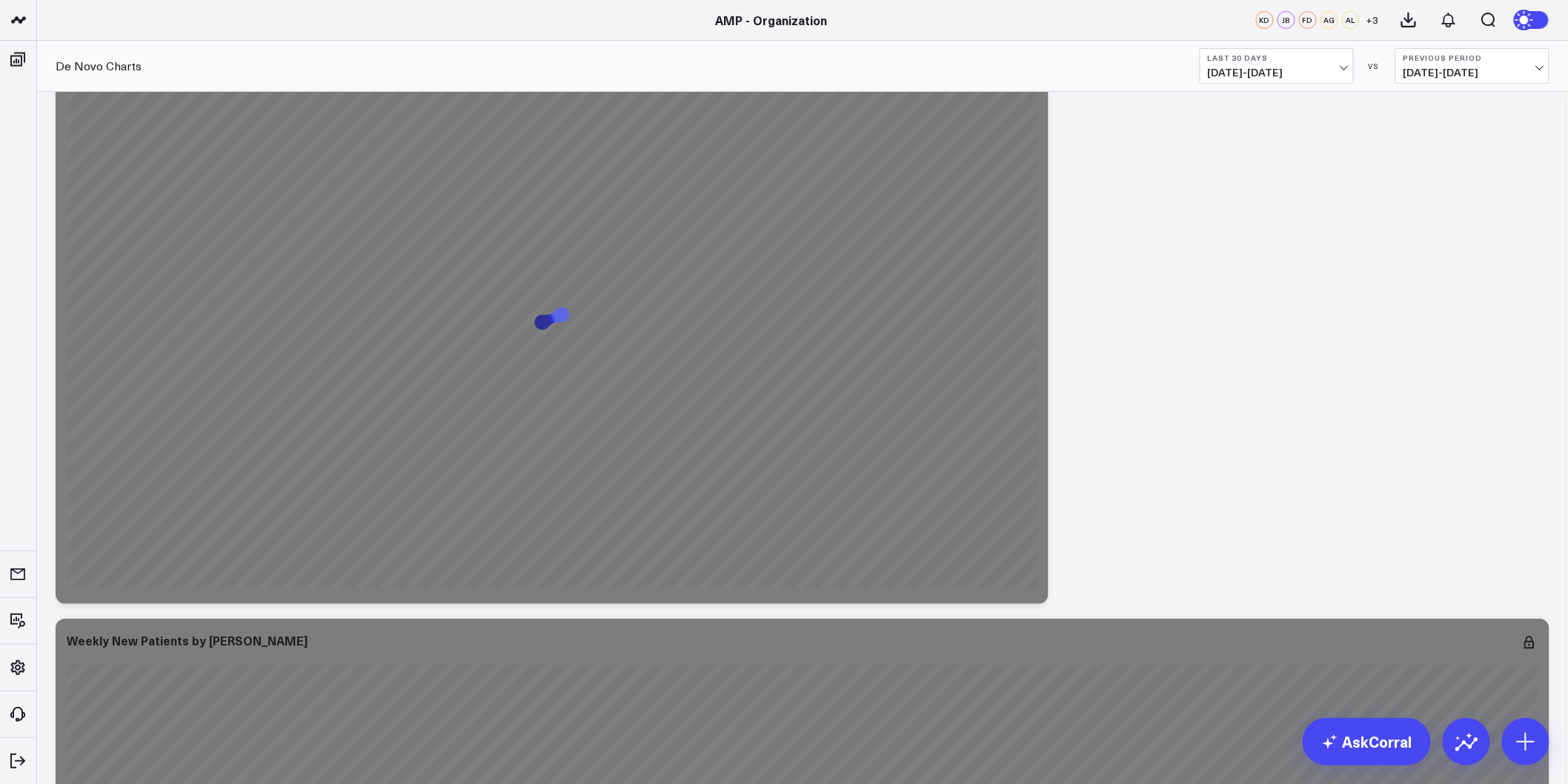
scroll to position [4692, 0]
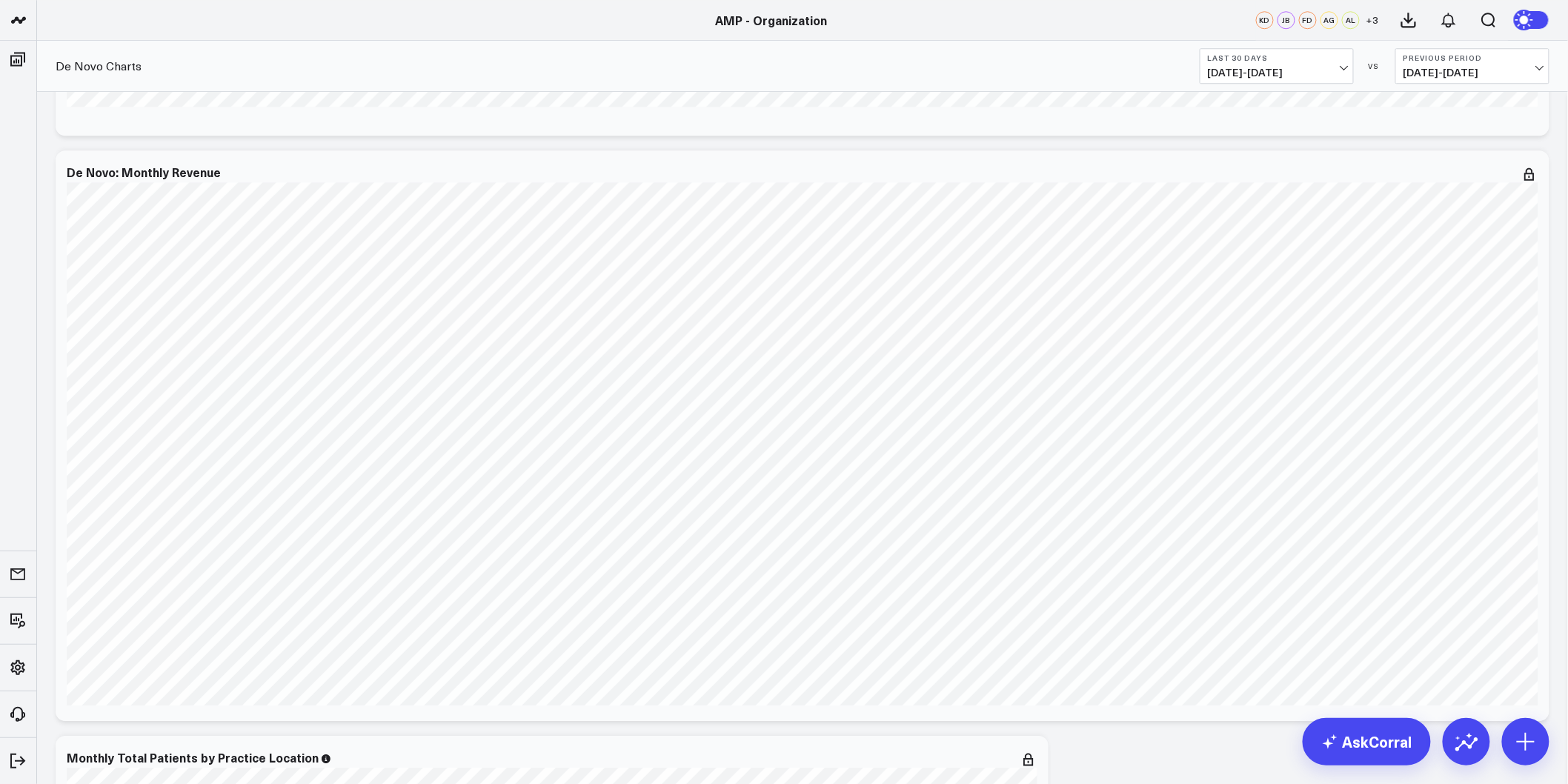
scroll to position [1702, 0]
